Goal: Navigation & Orientation: Understand site structure

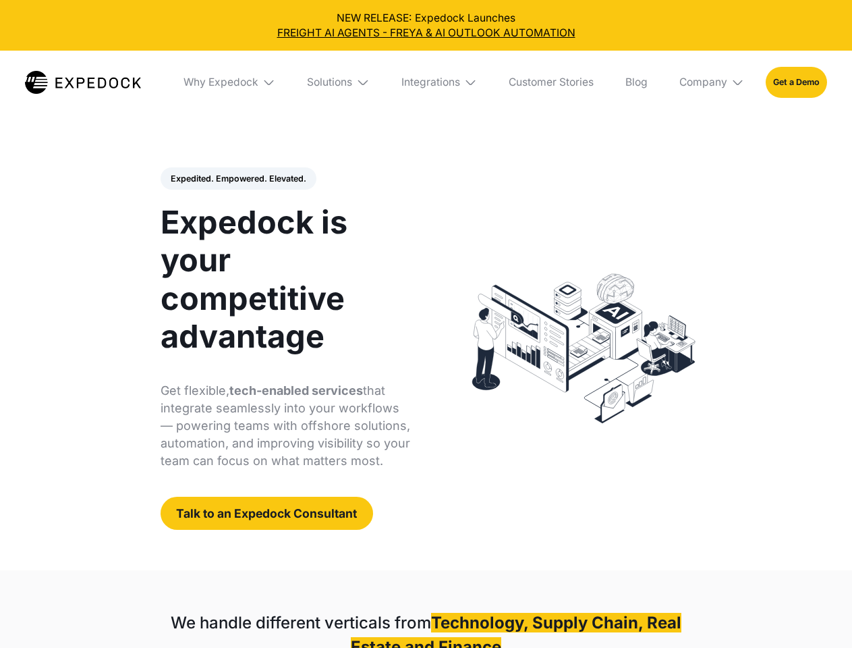
select select
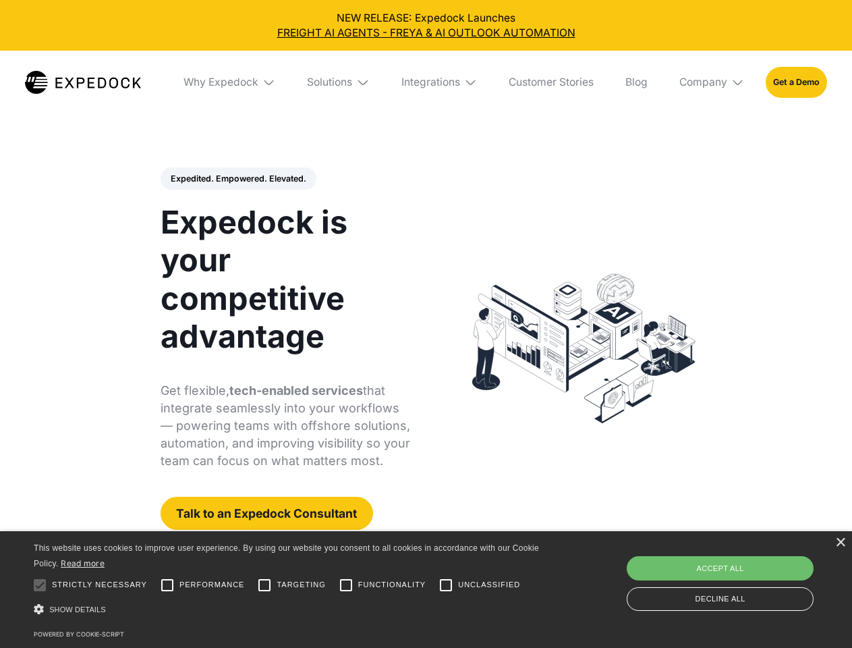
click at [426, 82] on div "Integrations" at bounding box center [431, 82] width 59 height 13
click at [230, 82] on div "Why Expedock" at bounding box center [209, 82] width 75 height 13
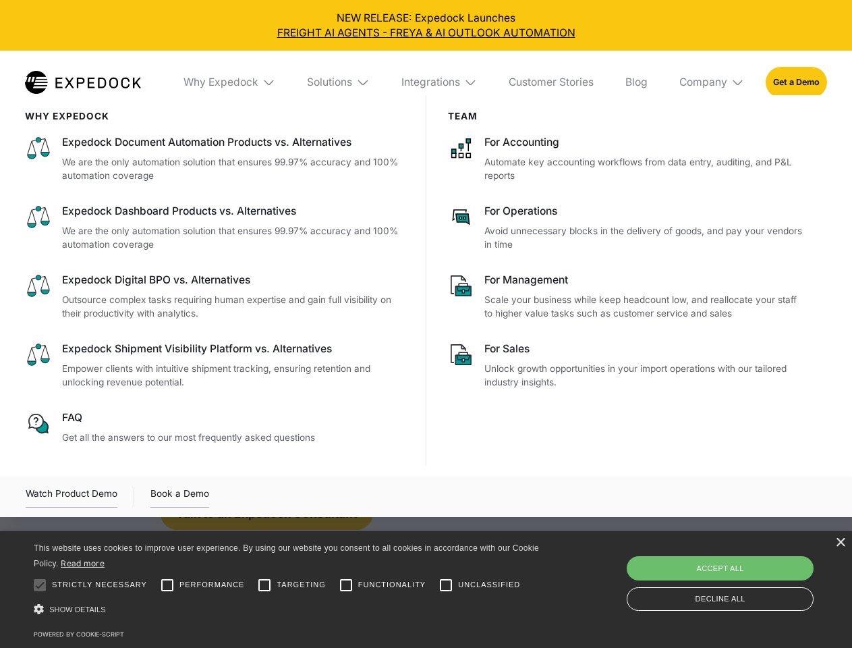
click at [339, 82] on div "Solutions" at bounding box center [329, 82] width 45 height 13
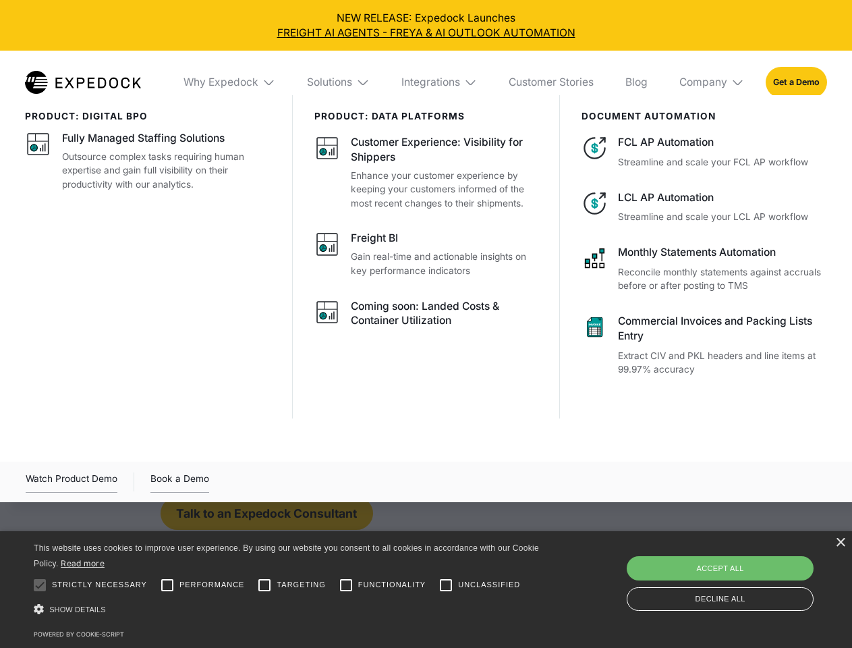
click at [440, 82] on div "Integrations" at bounding box center [431, 82] width 59 height 13
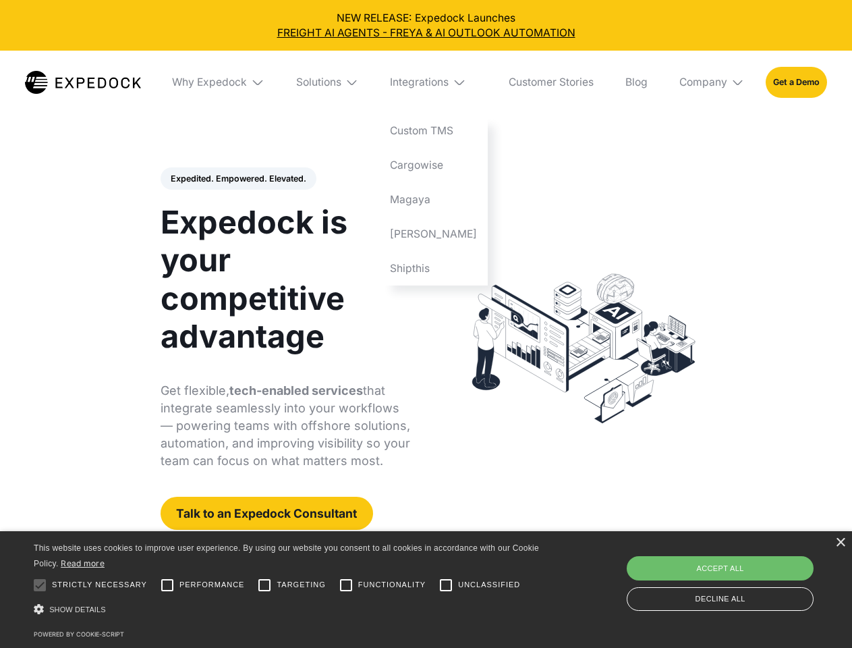
click at [713, 82] on div "Company" at bounding box center [704, 82] width 48 height 13
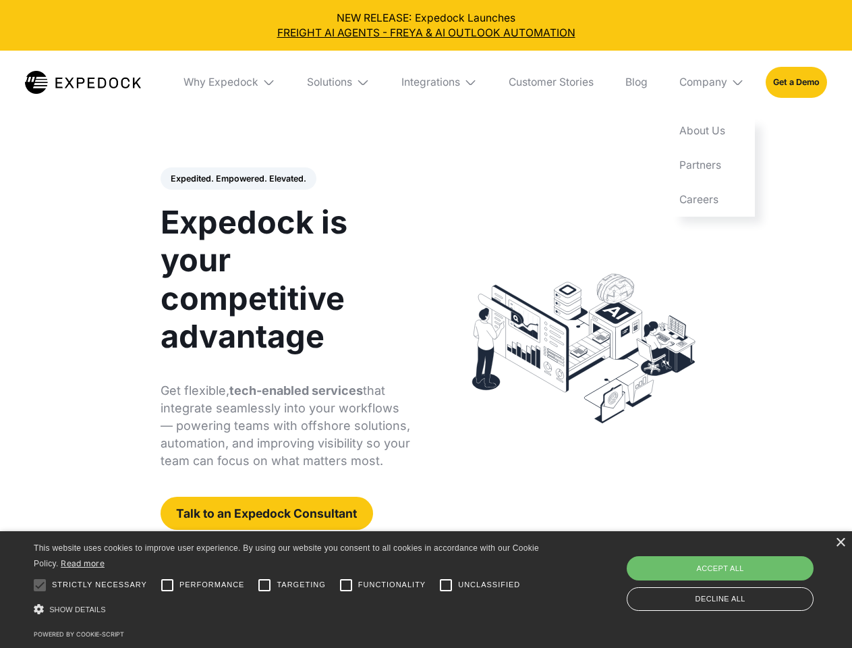
click at [238, 179] on div "Expedited. Empowered. Elevated. Automate Freight Document Extraction at 99.97% …" at bounding box center [286, 348] width 250 height 363
click at [40, 585] on div at bounding box center [39, 585] width 27 height 27
click at [167, 585] on input "Performance" at bounding box center [167, 585] width 27 height 27
checkbox input "true"
click at [265, 585] on input "Targeting" at bounding box center [264, 585] width 27 height 27
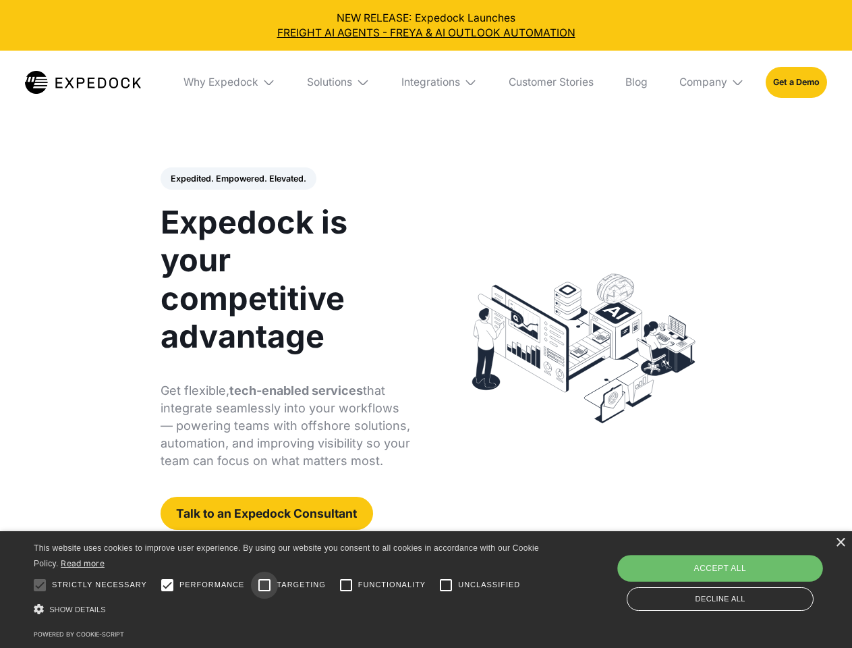
checkbox input "true"
click at [346, 585] on input "Functionality" at bounding box center [346, 585] width 27 height 27
checkbox input "true"
